Goal: Task Accomplishment & Management: Use online tool/utility

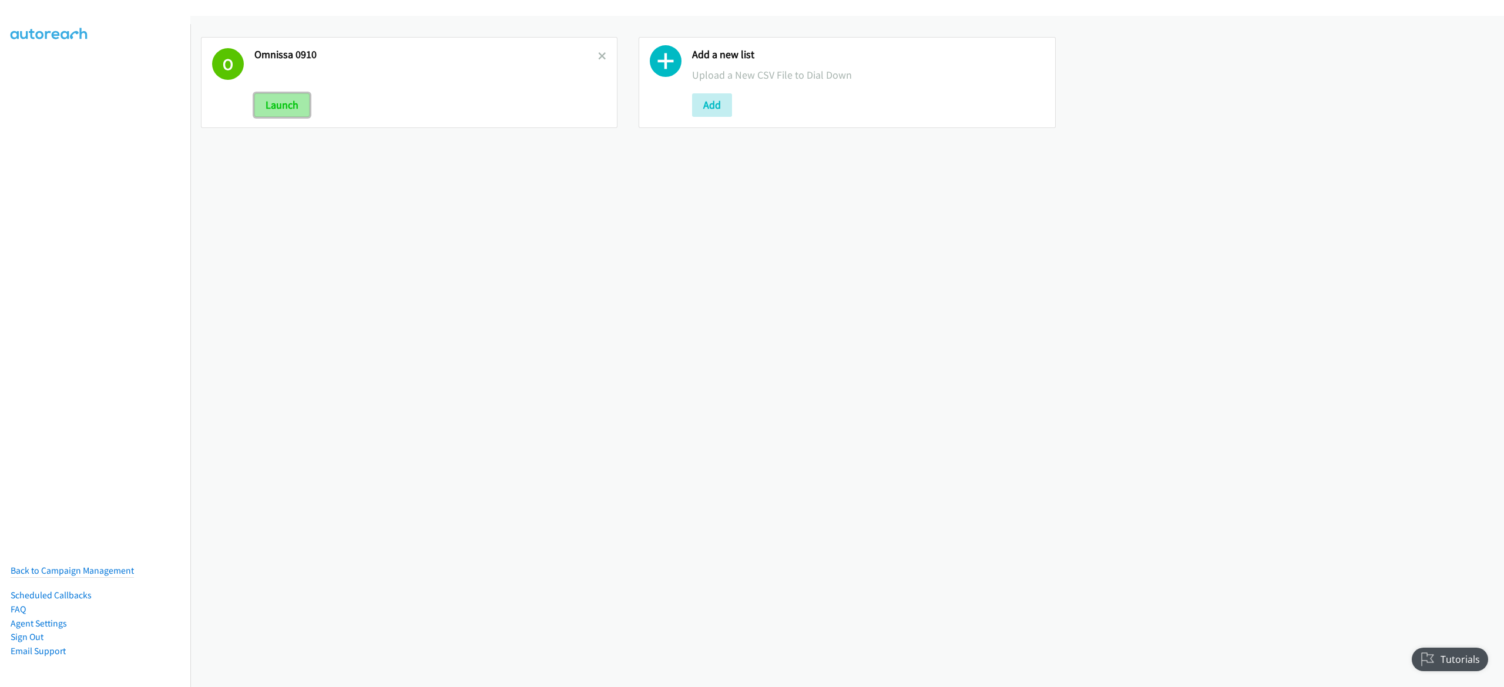
click at [264, 109] on button "Launch" at bounding box center [281, 104] width 55 height 23
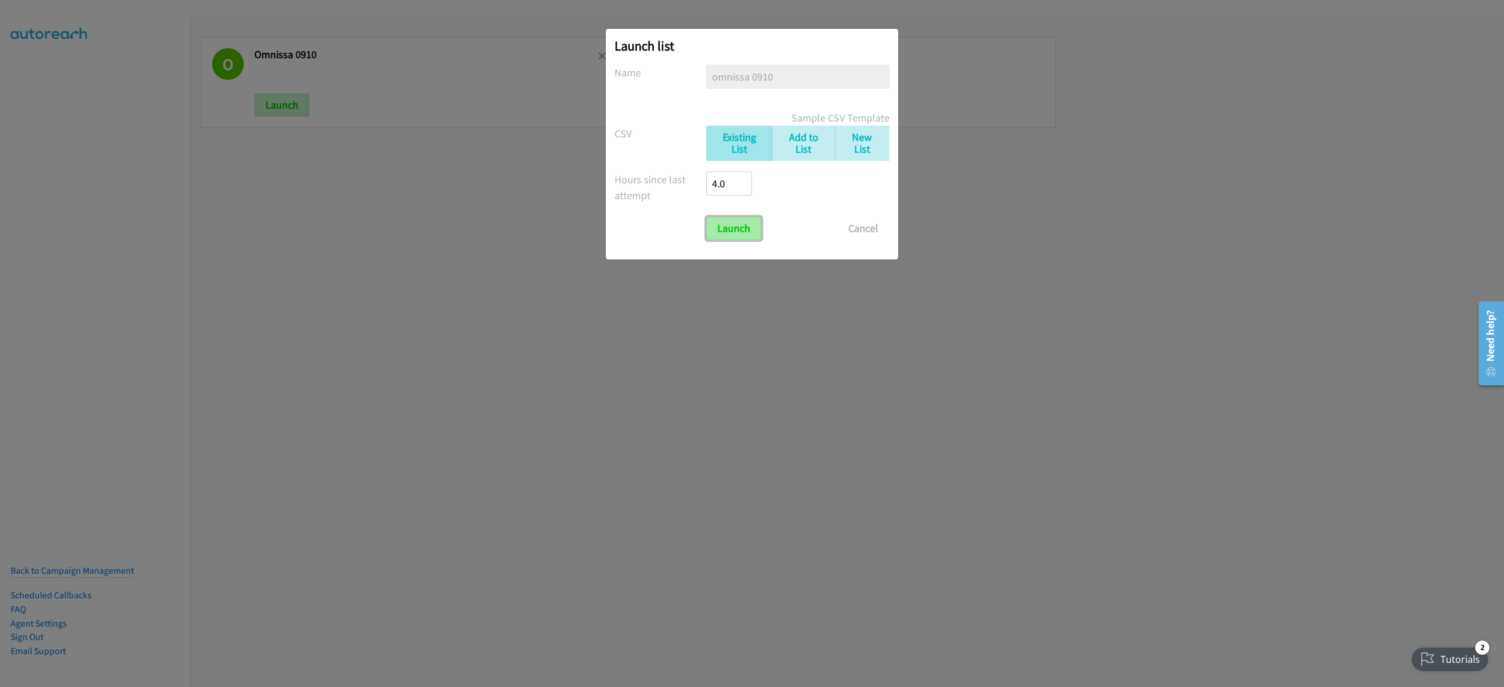
click at [726, 237] on input "Launch" at bounding box center [733, 228] width 55 height 23
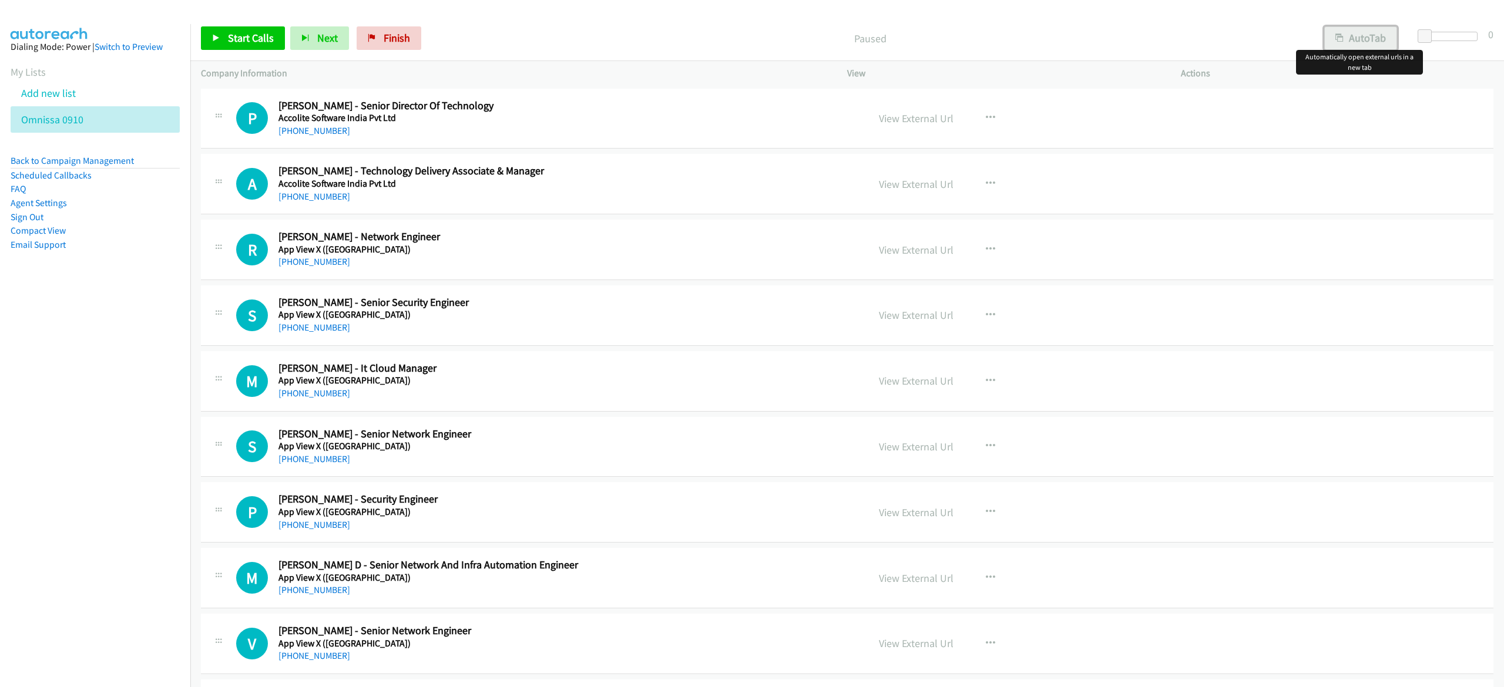
drag, startPoint x: 0, startPoint y: 0, endPoint x: 1373, endPoint y: 46, distance: 1373.7
click at [1373, 46] on button "AutoTab" at bounding box center [1360, 37] width 73 height 23
click at [247, 46] on link "Start Calls" at bounding box center [243, 37] width 84 height 23
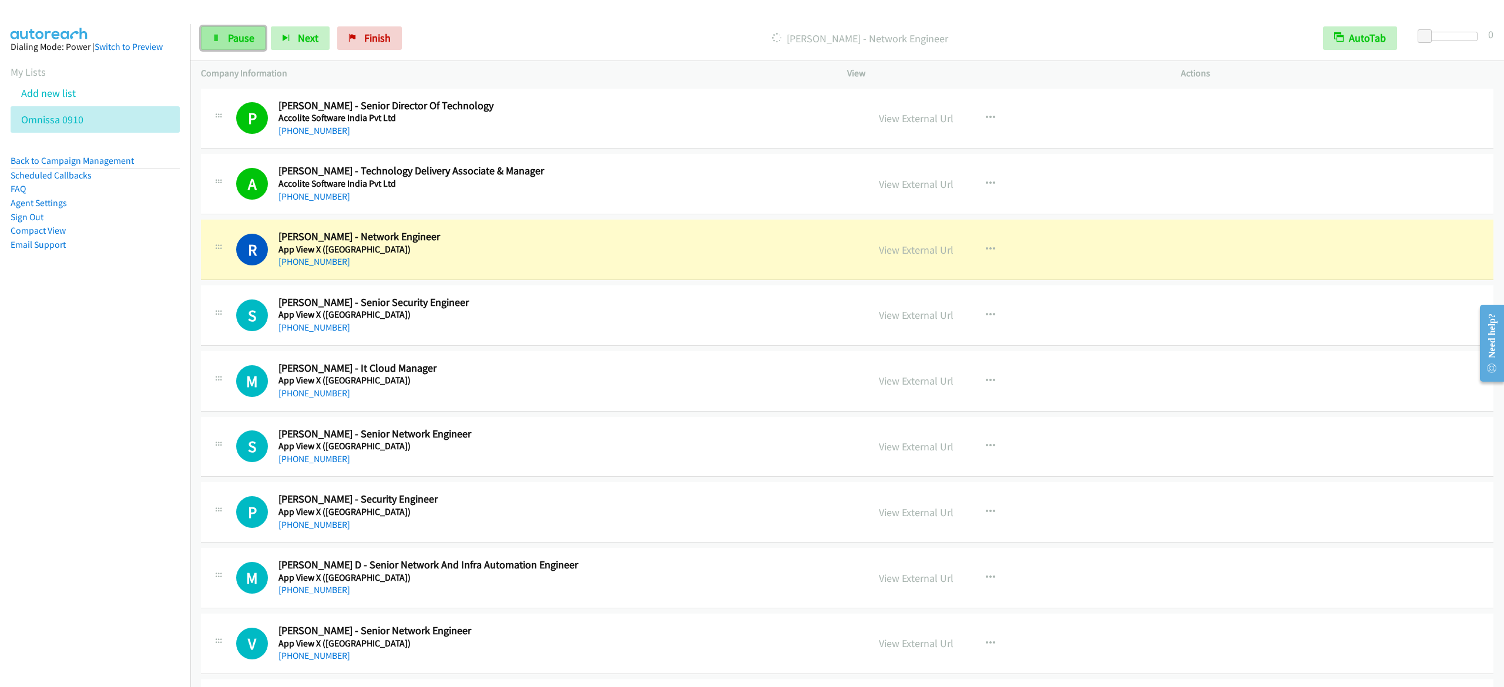
click at [243, 29] on link "Pause" at bounding box center [233, 37] width 65 height 23
